Goal: Transaction & Acquisition: Download file/media

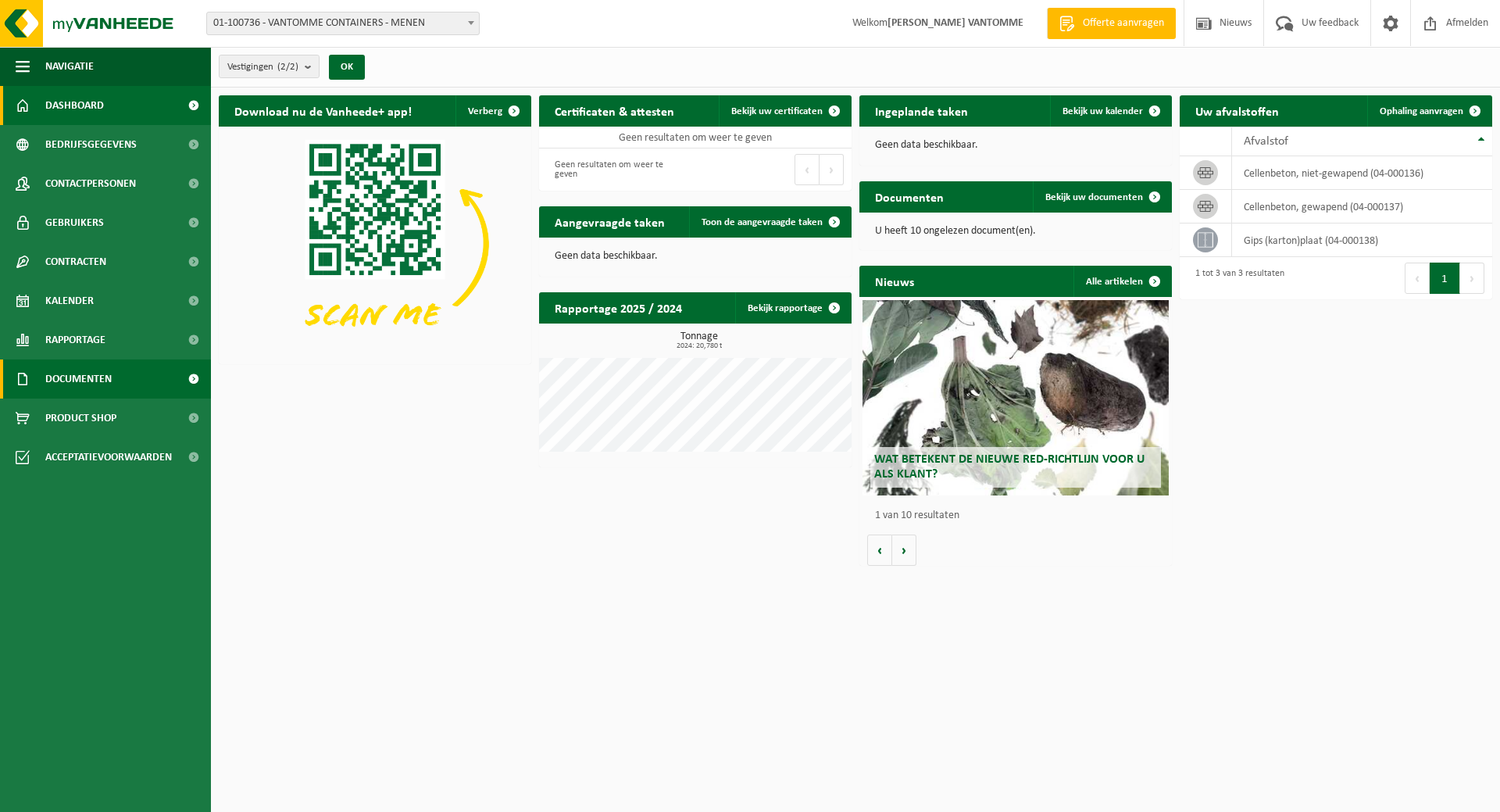
click at [137, 378] on link "Documenten" at bounding box center [106, 379] width 211 height 39
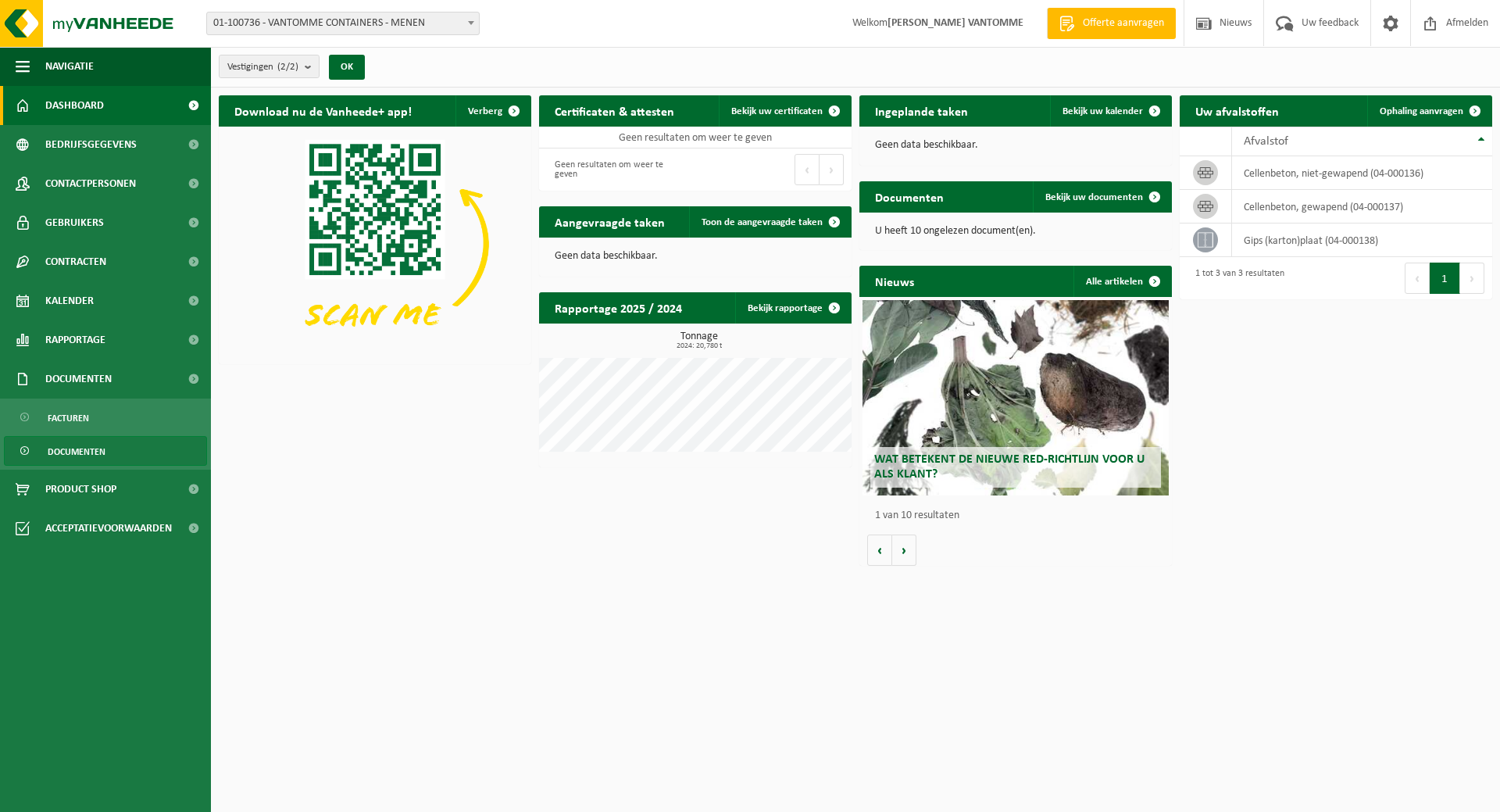
click at [69, 452] on span "Documenten" at bounding box center [76, 451] width 58 height 29
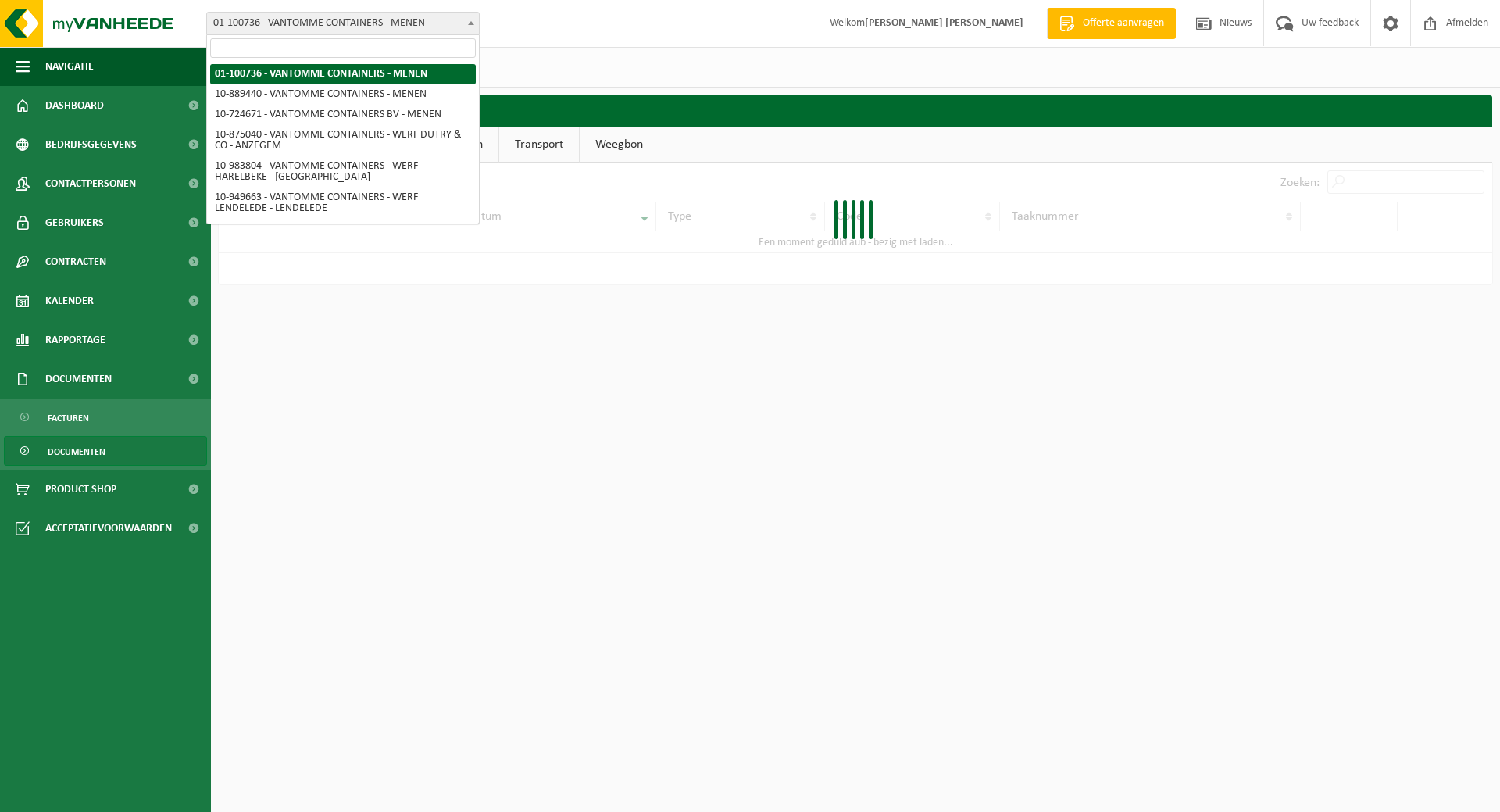
drag, startPoint x: 391, startPoint y: 14, endPoint x: 390, endPoint y: 26, distance: 12.0
click at [391, 15] on span "01-100736 - VANTOMME CONTAINERS - MENEN" at bounding box center [343, 23] width 272 height 22
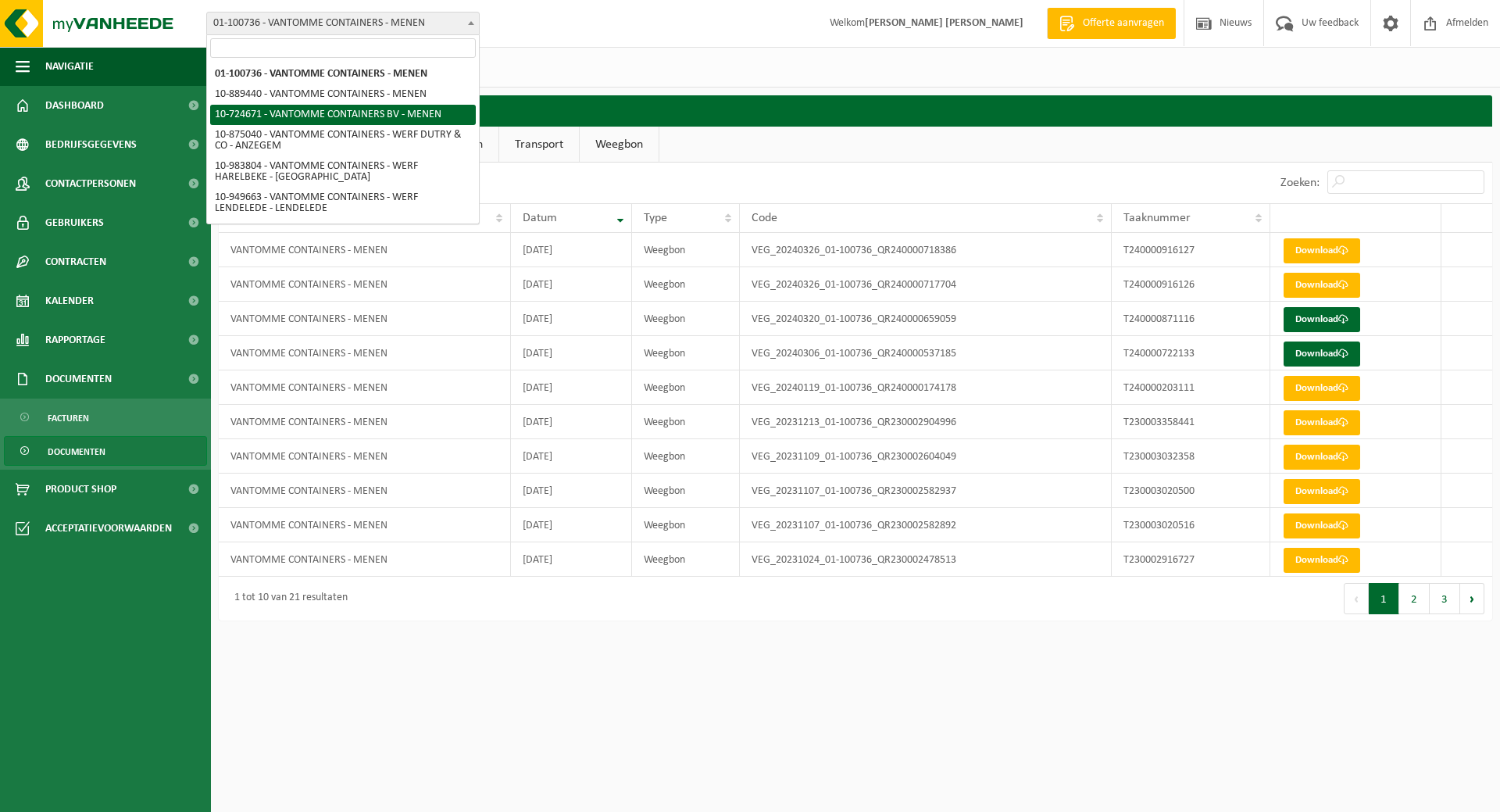
select select "33527"
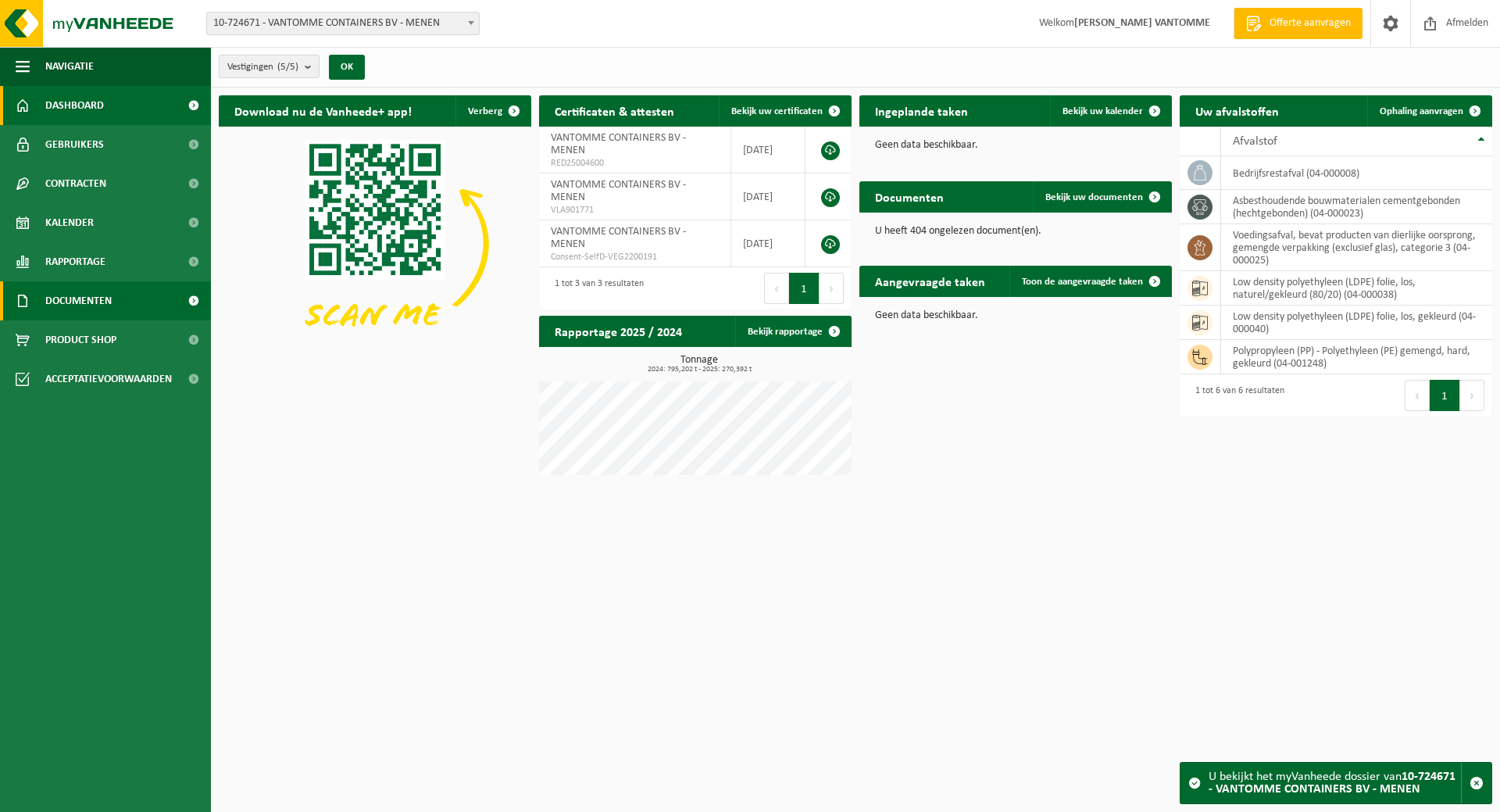
click at [85, 307] on span "Documenten" at bounding box center [78, 301] width 66 height 39
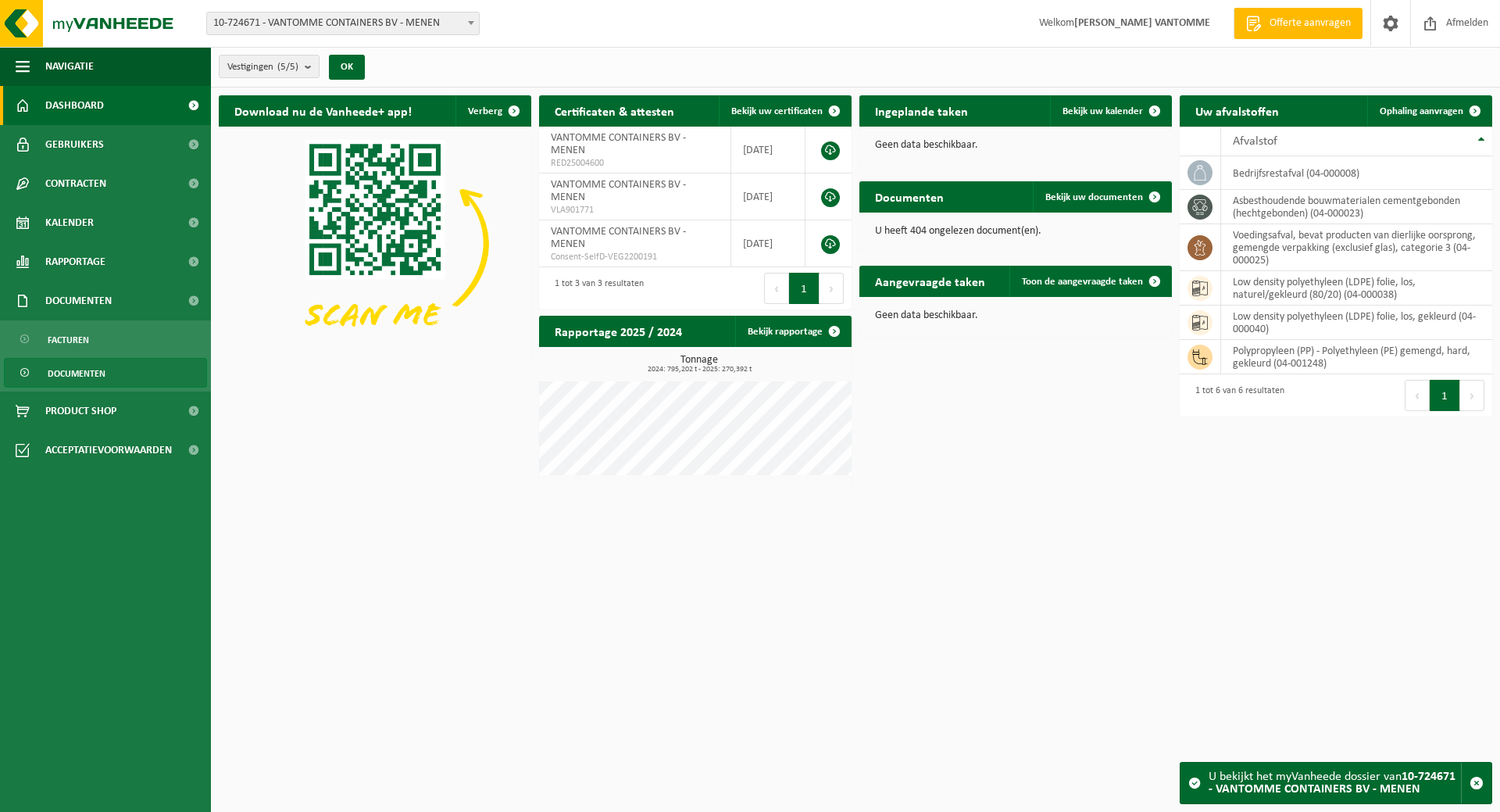
click at [89, 373] on span "Documenten" at bounding box center [76, 374] width 58 height 29
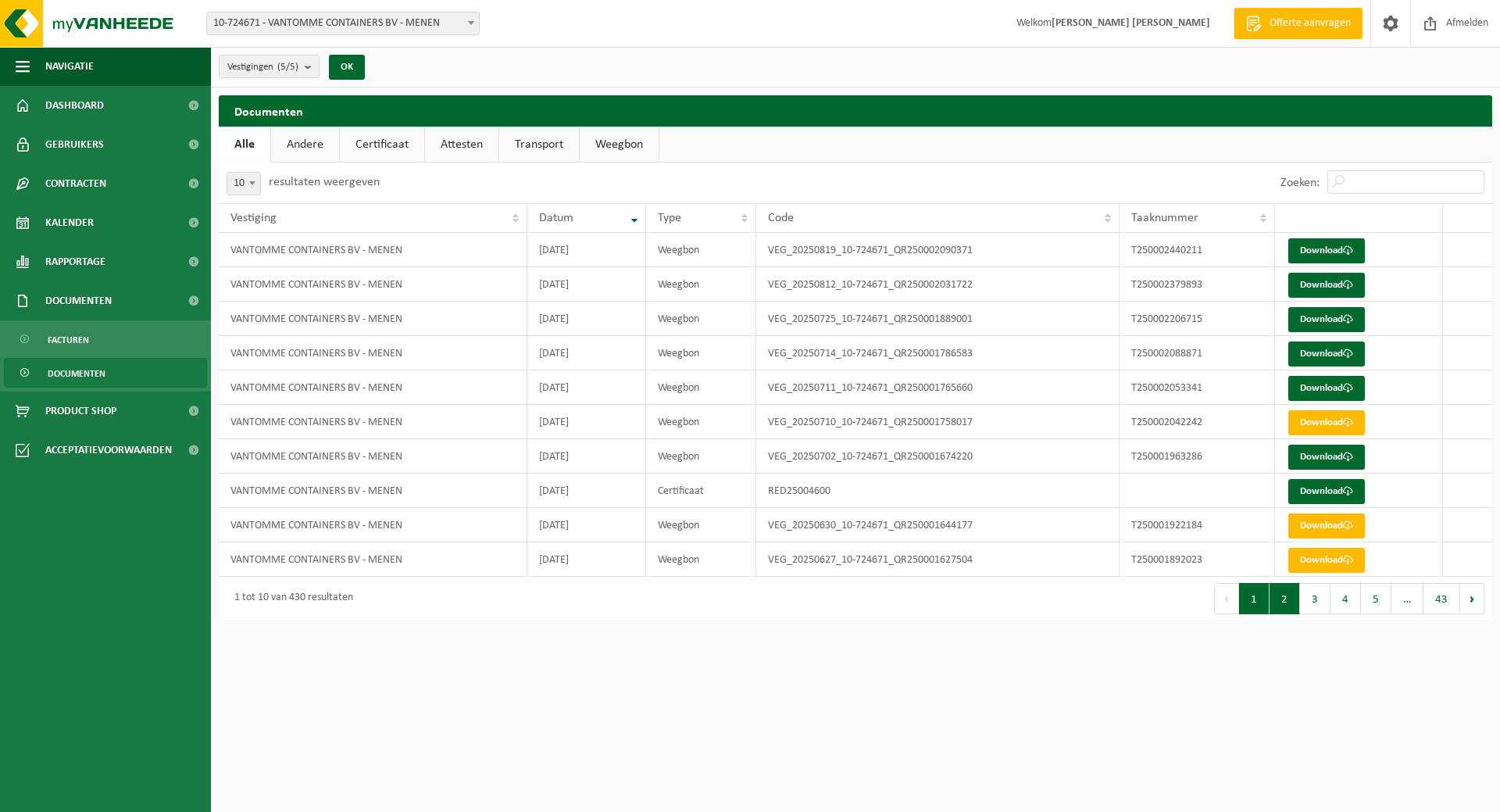
click at [1290, 605] on button "2" at bounding box center [1285, 599] width 30 height 31
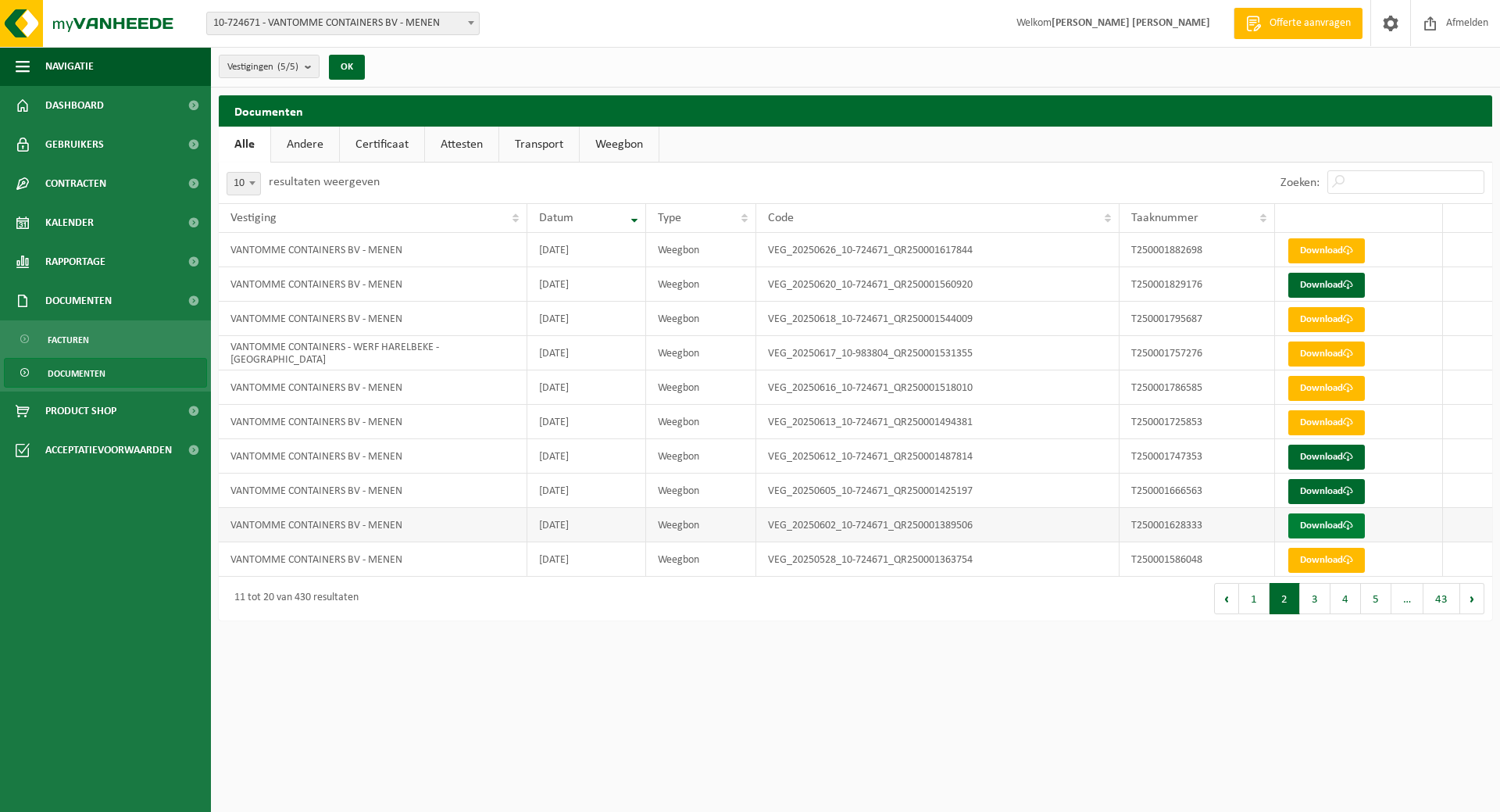
click at [1312, 527] on link "Download" at bounding box center [1327, 526] width 77 height 25
click at [1311, 521] on link "Download" at bounding box center [1327, 526] width 77 height 25
click at [1308, 486] on link "Download" at bounding box center [1327, 491] width 77 height 25
click at [1323, 453] on link "Download" at bounding box center [1327, 457] width 77 height 25
click at [1318, 424] on link "Download" at bounding box center [1327, 423] width 77 height 25
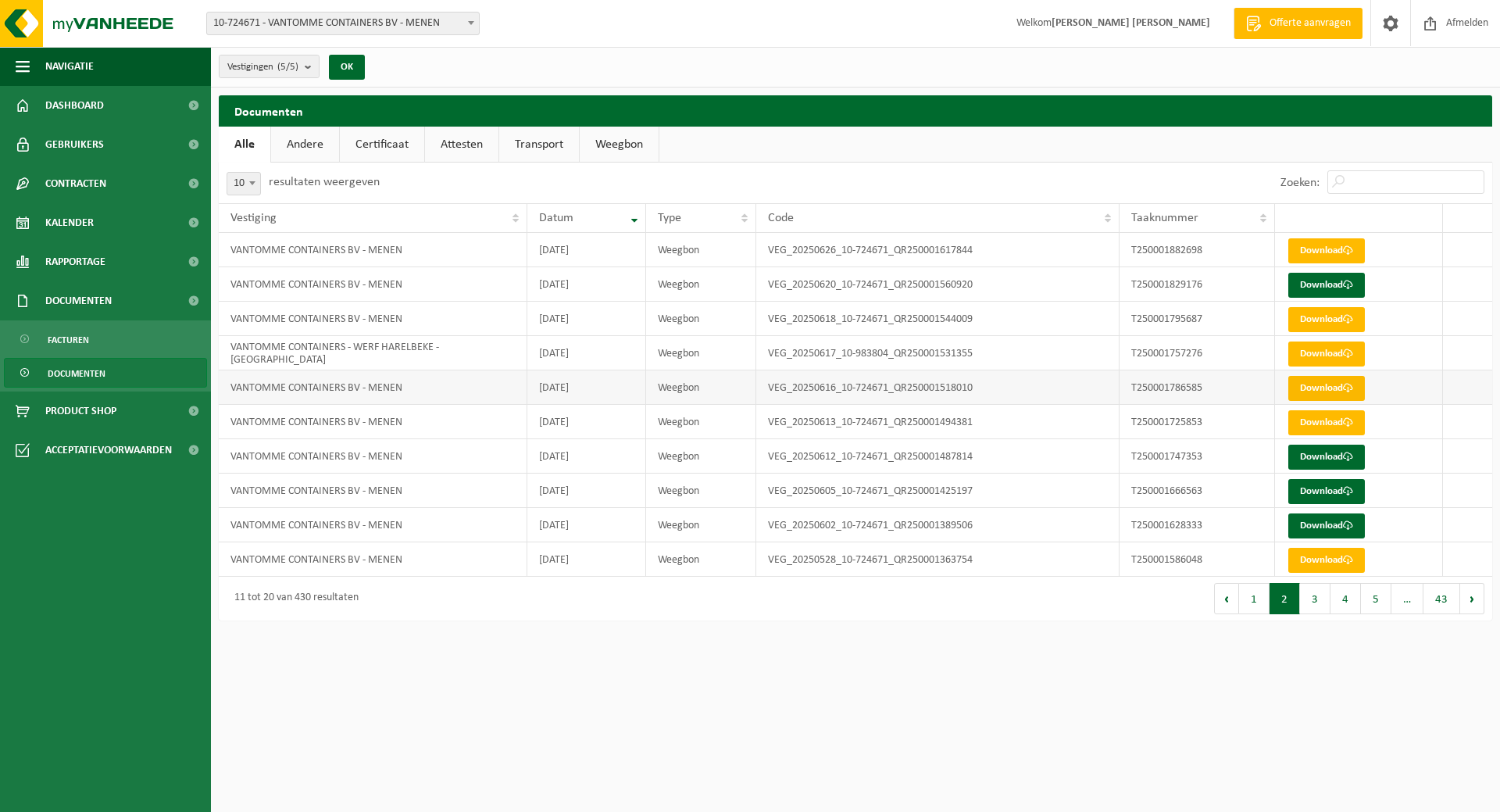
click at [1327, 387] on link "Download" at bounding box center [1327, 388] width 77 height 25
click at [1331, 349] on link "Download" at bounding box center [1327, 354] width 77 height 25
click at [1309, 319] on link "Download" at bounding box center [1327, 319] width 77 height 25
click at [1314, 321] on link "Download" at bounding box center [1327, 319] width 77 height 25
drag, startPoint x: 1092, startPoint y: 719, endPoint x: 1092, endPoint y: 659, distance: 60.0
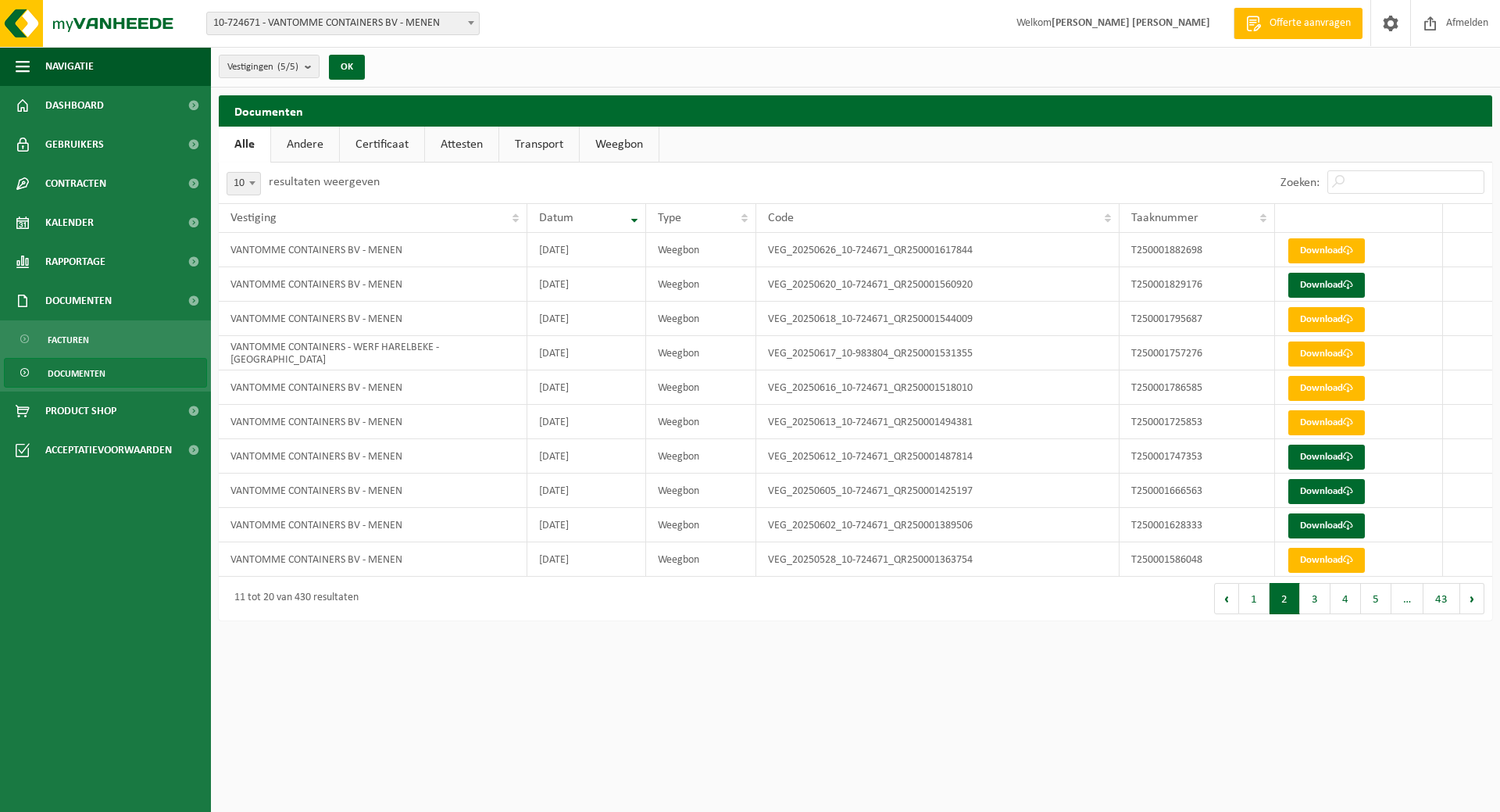
click at [1092, 719] on html "Vestiging: 01-100736 - VANTOMME CONTAINERS - MENEN 10-889440 - VANTOMME CONTAIN…" at bounding box center [750, 406] width 1500 height 812
click at [1321, 282] on link "Download" at bounding box center [1327, 285] width 77 height 25
click at [1320, 247] on link "Download" at bounding box center [1327, 250] width 77 height 25
click at [1255, 601] on button "1" at bounding box center [1254, 599] width 30 height 31
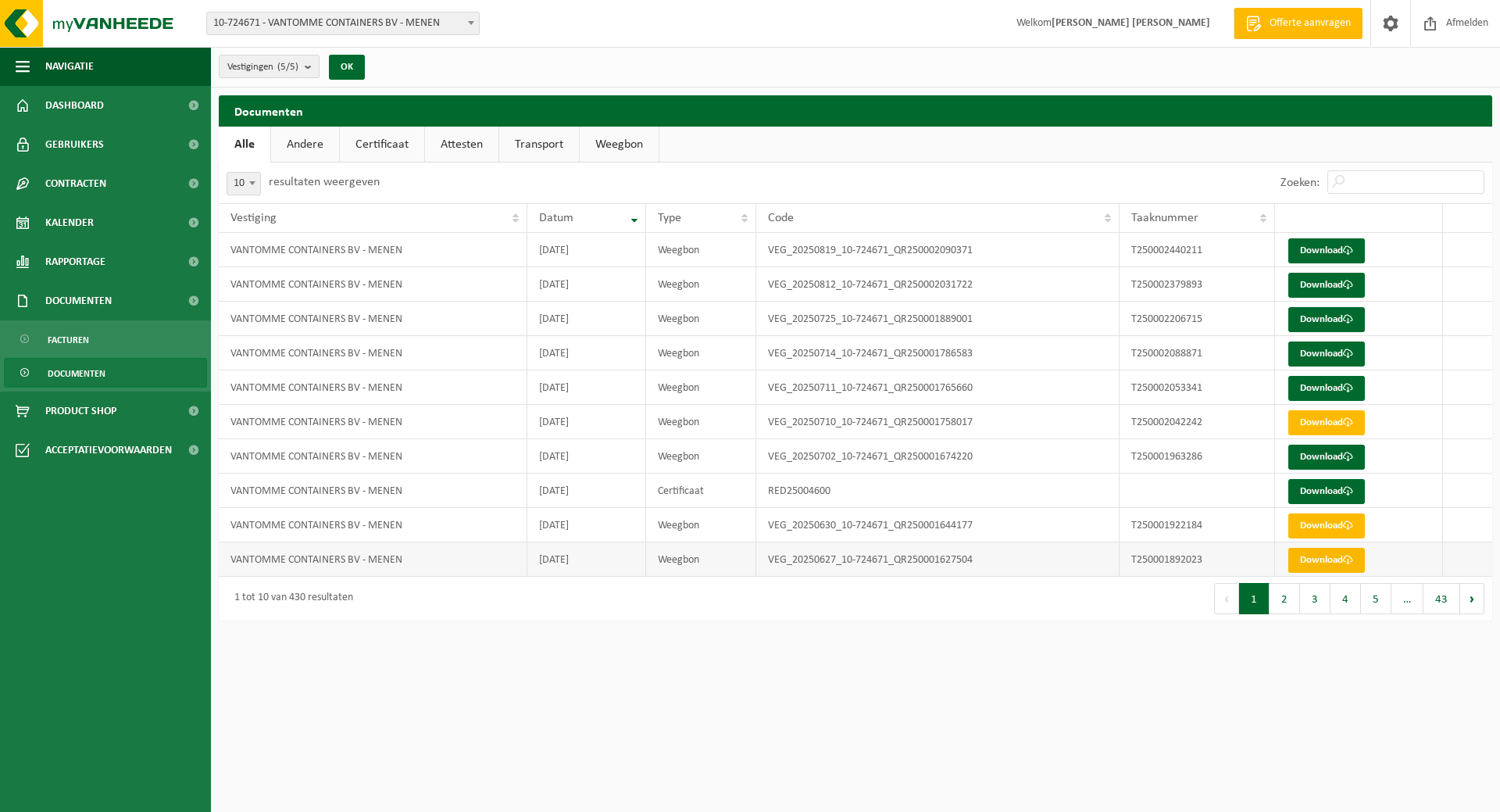
click at [1320, 557] on link "Download" at bounding box center [1327, 560] width 77 height 25
click at [1323, 522] on link "Download" at bounding box center [1327, 526] width 77 height 25
click at [1329, 553] on link "Download" at bounding box center [1327, 560] width 77 height 25
click at [1325, 491] on link "Download" at bounding box center [1327, 491] width 77 height 25
click at [1325, 453] on link "Download" at bounding box center [1327, 457] width 77 height 25
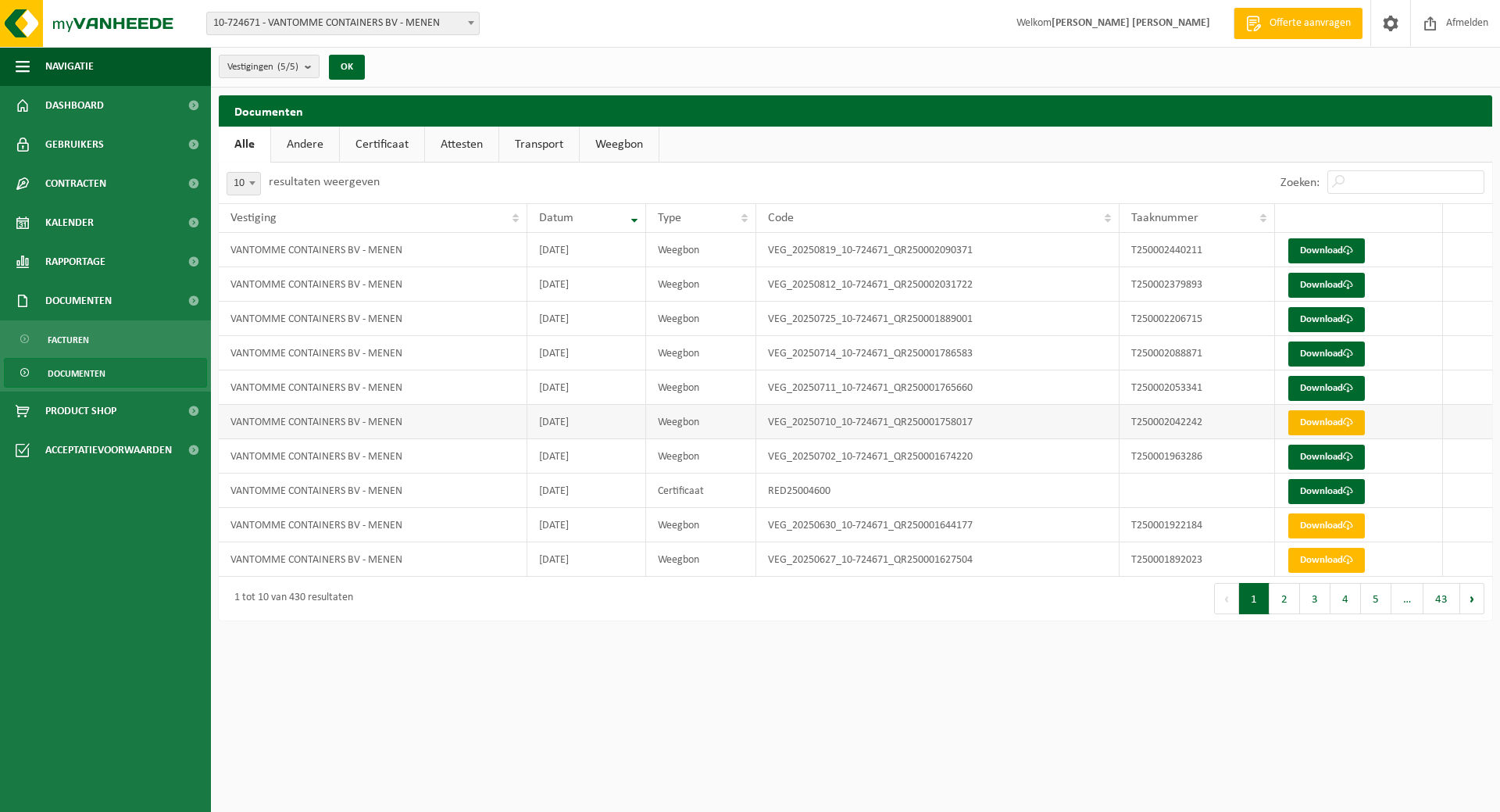
click at [1313, 415] on link "Download" at bounding box center [1327, 423] width 77 height 25
click at [1306, 384] on link "Download" at bounding box center [1327, 388] width 77 height 25
click at [1314, 353] on link "Download" at bounding box center [1327, 354] width 77 height 25
click at [1317, 384] on link "Download" at bounding box center [1327, 388] width 77 height 25
click at [1315, 355] on link "Download" at bounding box center [1327, 354] width 77 height 25
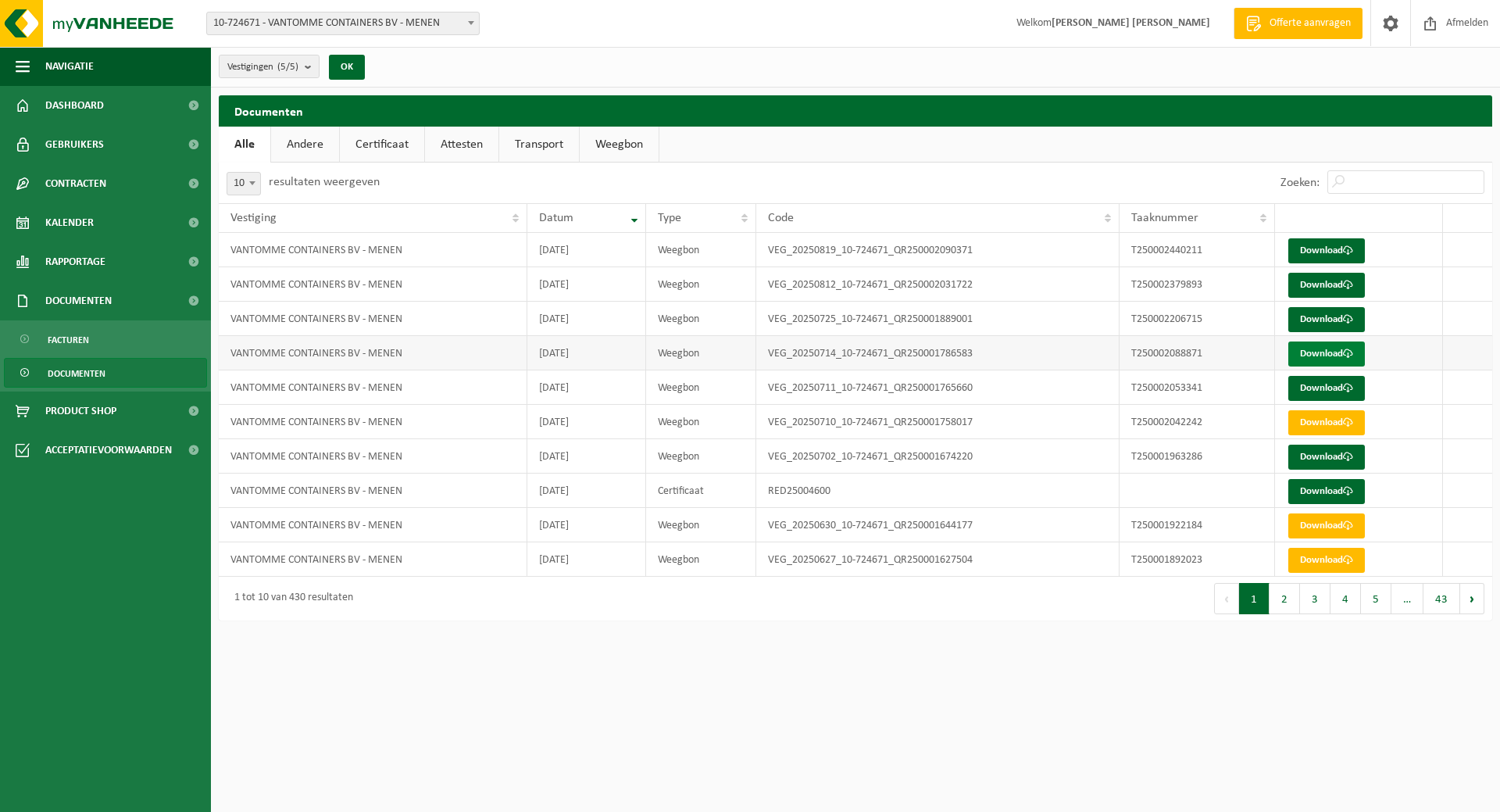
click at [1307, 352] on link "Download" at bounding box center [1327, 354] width 77 height 25
click at [1317, 314] on link "Download" at bounding box center [1327, 319] width 77 height 25
click at [1327, 281] on link "Download" at bounding box center [1327, 285] width 77 height 25
drag, startPoint x: 1080, startPoint y: 180, endPoint x: 1159, endPoint y: 211, distance: 84.9
click at [1081, 180] on div "Zoeken:" at bounding box center [1174, 183] width 637 height 41
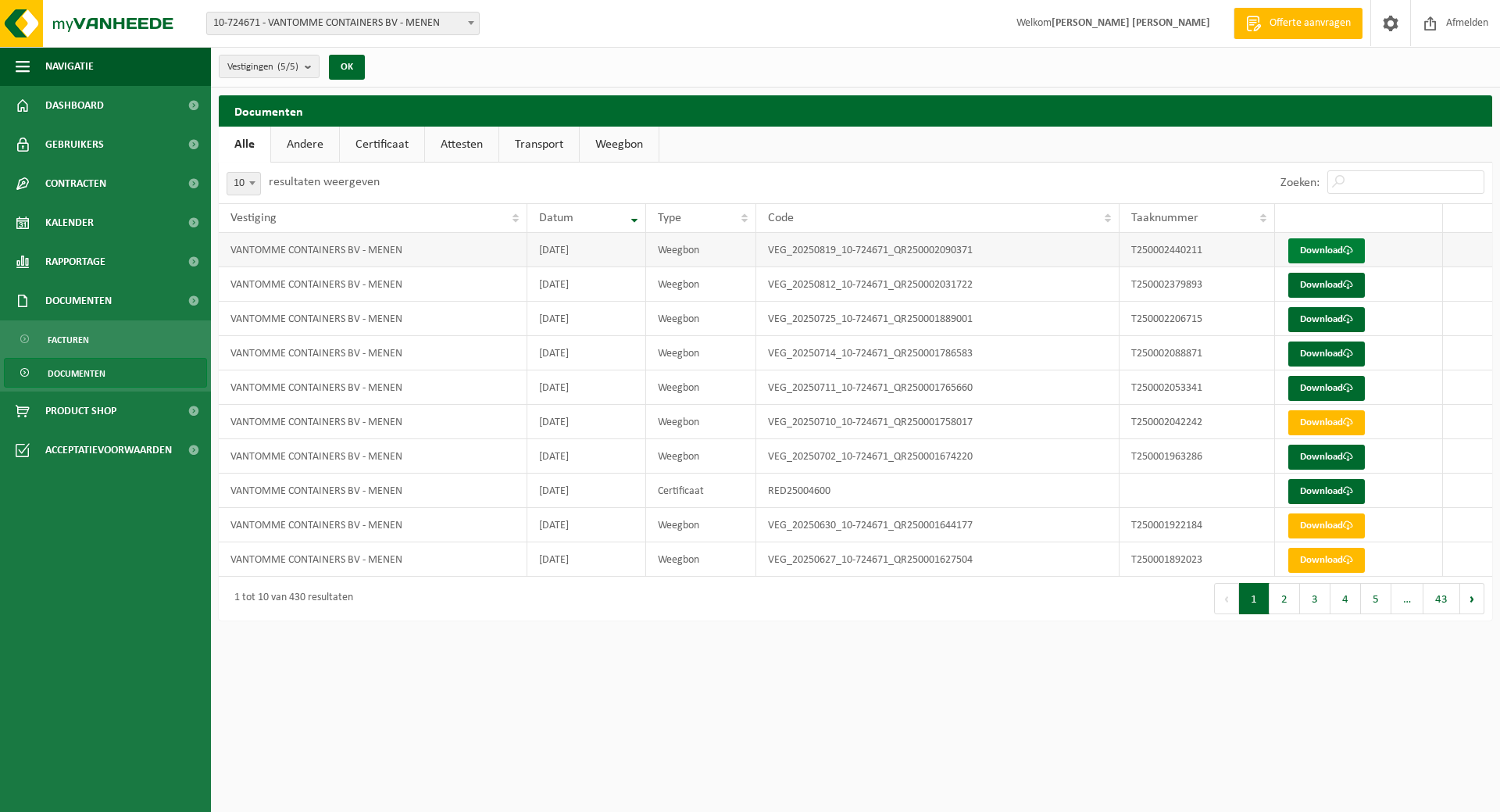
click at [1325, 252] on link "Download" at bounding box center [1327, 250] width 77 height 25
click at [1332, 321] on link "Download" at bounding box center [1327, 319] width 77 height 25
